Goal: Browse casually

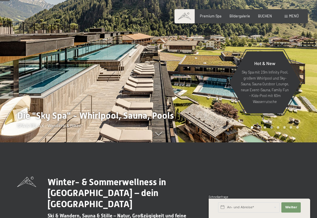
click at [206, 17] on span "Premium Spa" at bounding box center [211, 16] width 22 height 5
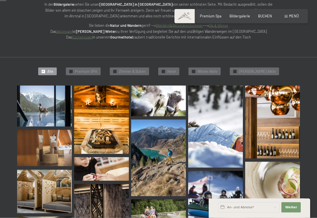
scroll to position [90, 0]
click at [34, 108] on img at bounding box center [44, 105] width 55 height 41
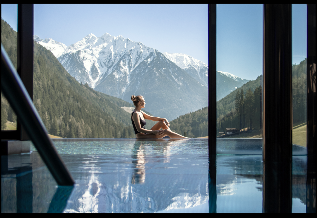
click at [304, 116] on button "Next slide" at bounding box center [308, 111] width 12 height 11
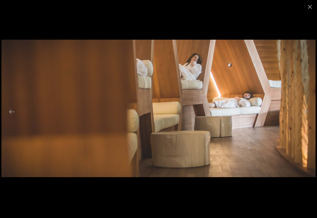
click at [304, 116] on button "Next slide" at bounding box center [305, 111] width 12 height 11
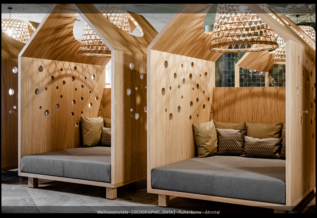
click at [305, 117] on button "Next slide" at bounding box center [305, 111] width 12 height 11
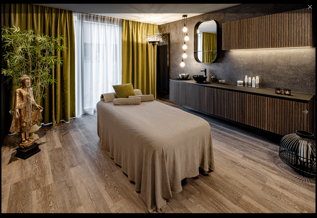
click at [303, 117] on button "Next slide" at bounding box center [305, 111] width 12 height 11
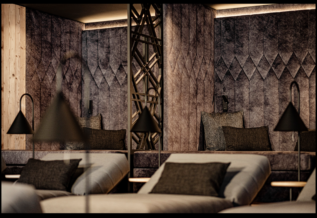
click at [304, 115] on button "Next slide" at bounding box center [308, 111] width 12 height 11
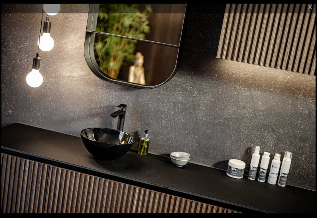
click at [306, 114] on button "Next slide" at bounding box center [305, 111] width 12 height 11
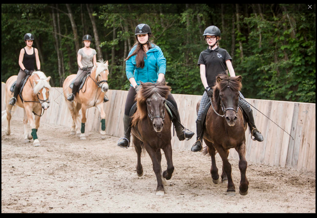
click at [64, 203] on img at bounding box center [158, 108] width 314 height 209
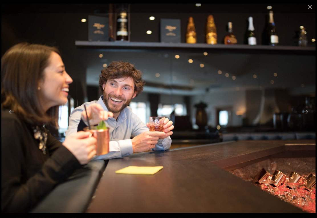
scroll to position [93, 0]
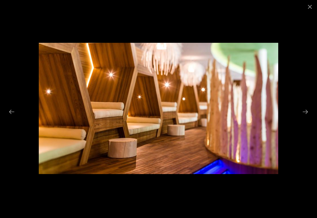
click at [309, 3] on button "Close gallery" at bounding box center [309, 6] width 14 height 13
